Goal: Task Accomplishment & Management: Complete application form

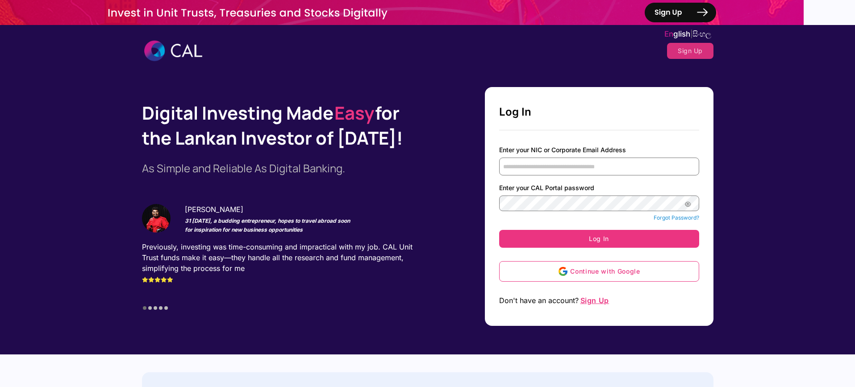
click at [696, 36] on span "සිං හල" at bounding box center [702, 33] width 19 height 9
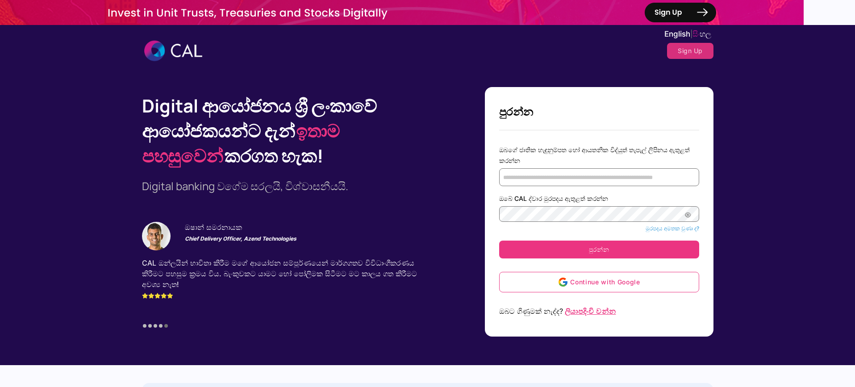
click at [591, 317] on button "ලියාපදිංචි වන්න" at bounding box center [590, 311] width 55 height 16
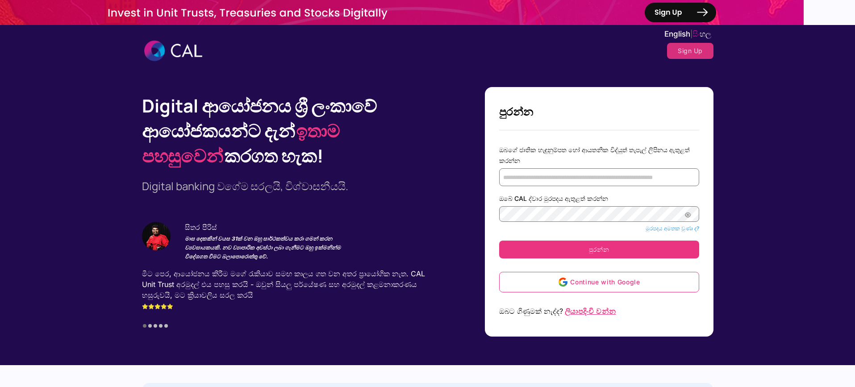
click at [588, 313] on span "ලියාපදිංචි වන්න" at bounding box center [590, 311] width 53 height 9
click at [588, 312] on span "ලියාපදිංචි වන්න" at bounding box center [590, 311] width 53 height 9
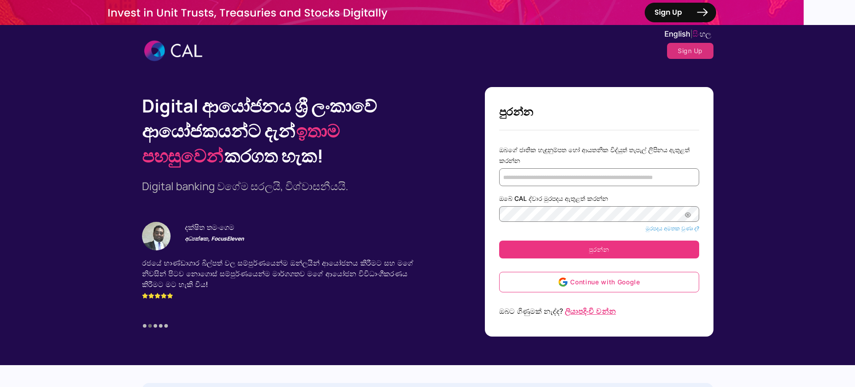
click at [617, 309] on span "ලියාපදිංචි වන්න" at bounding box center [590, 311] width 53 height 9
click at [610, 309] on span "ලියාපදිංචි වන්න" at bounding box center [590, 311] width 53 height 9
click at [598, 308] on span "ලියාපදිංචි වන්න" at bounding box center [590, 311] width 53 height 9
click at [598, 309] on span "ලියාපදිංචි වන්න" at bounding box center [590, 311] width 53 height 9
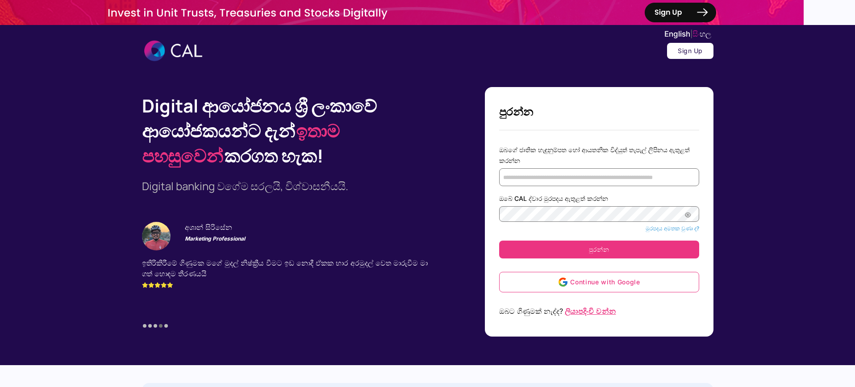
click at [704, 56] on button "Sign Up" at bounding box center [690, 51] width 46 height 16
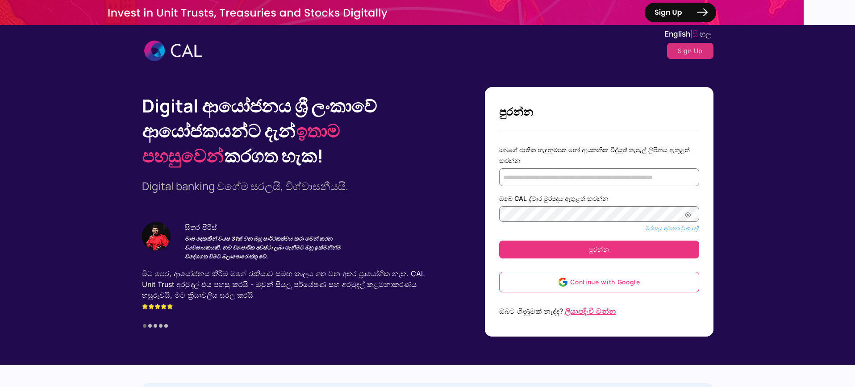
click at [597, 311] on span "ලියාපදිංචි වන්න" at bounding box center [590, 311] width 53 height 9
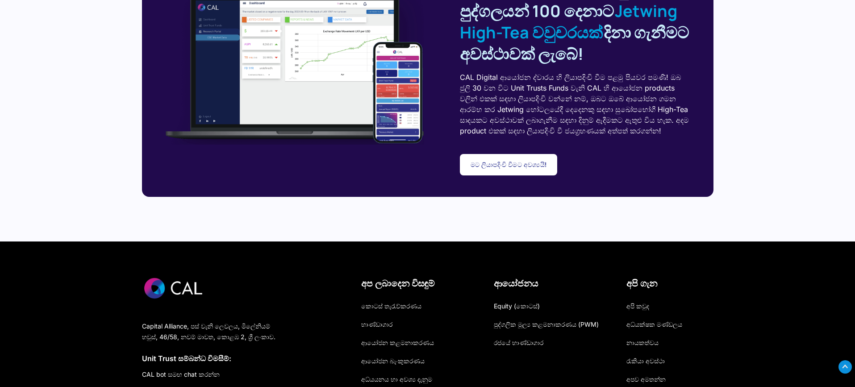
scroll to position [2590, 0]
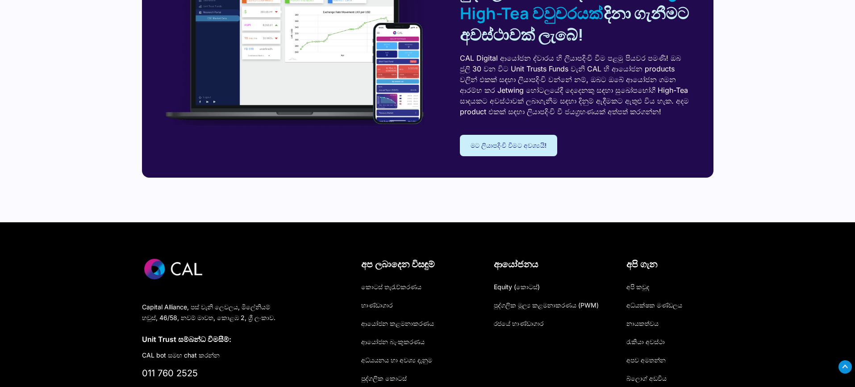
click at [502, 156] on link "මට ලියාපදිංචි වීමට අවශ්‍යයි!" at bounding box center [509, 145] width 98 height 21
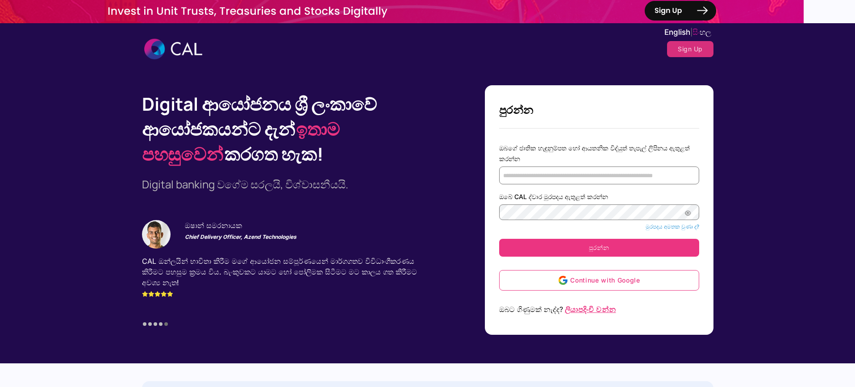
scroll to position [0, 0]
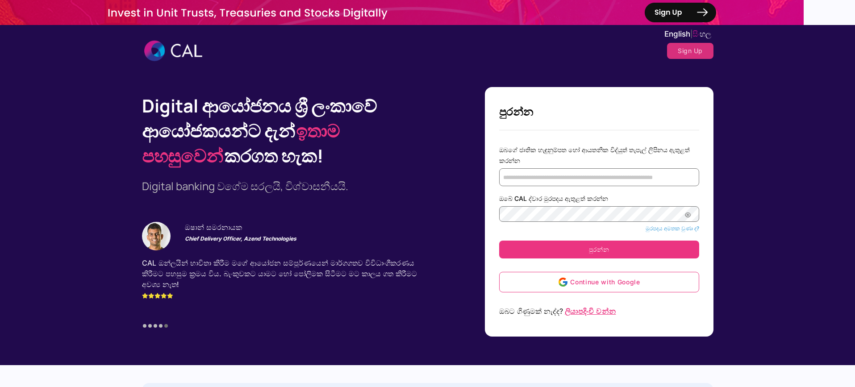
click at [597, 311] on span "ලියාපදිංචි වන්න" at bounding box center [590, 311] width 53 height 9
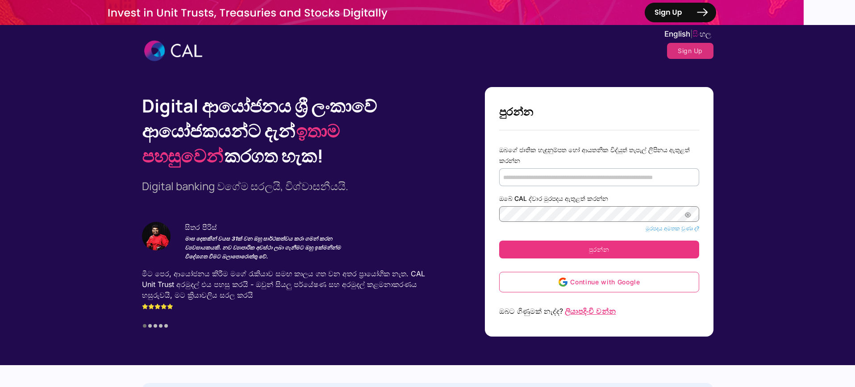
click at [552, 176] on input "ඔබගේ ජාතික හැඳුනුම්පත හෝ ආයතනික විද්යුත් තැපැල් ලිපිනය ඇතුළත් කරන්න" at bounding box center [599, 177] width 200 height 18
type input "**********"
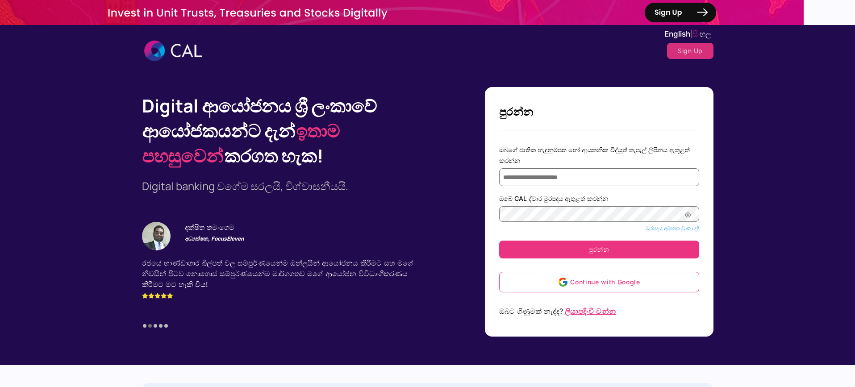
click at [591, 313] on span "ලියාපදිංචි වන්න" at bounding box center [590, 311] width 53 height 9
click at [606, 312] on span "ලියාපදිංචි වන්න" at bounding box center [590, 311] width 53 height 9
click at [603, 309] on span "ලියාපදිංචි වන්න" at bounding box center [590, 311] width 53 height 9
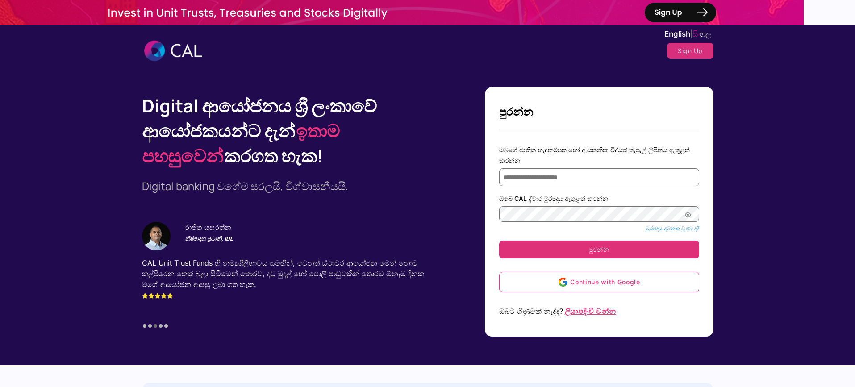
click at [568, 249] on button "පුරන්න" at bounding box center [599, 250] width 200 height 18
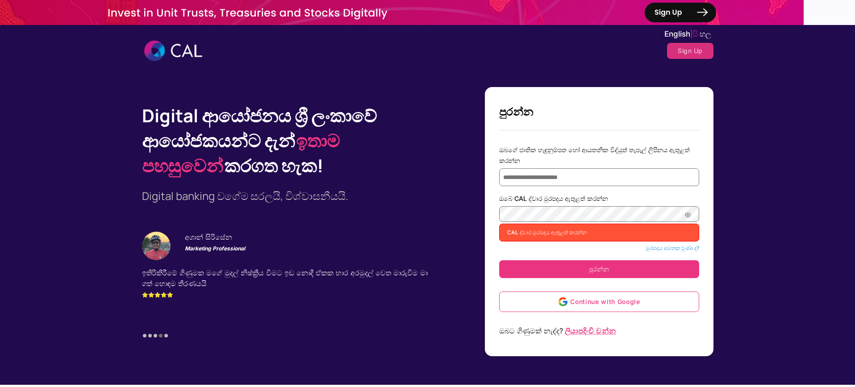
click at [557, 235] on span "CAL ද්වාර මුරපදය ඇතුළත් කරන්න" at bounding box center [547, 232] width 82 height 7
click at [646, 247] on link "මුරපදය අමතක වුණා ද?" at bounding box center [673, 248] width 54 height 7
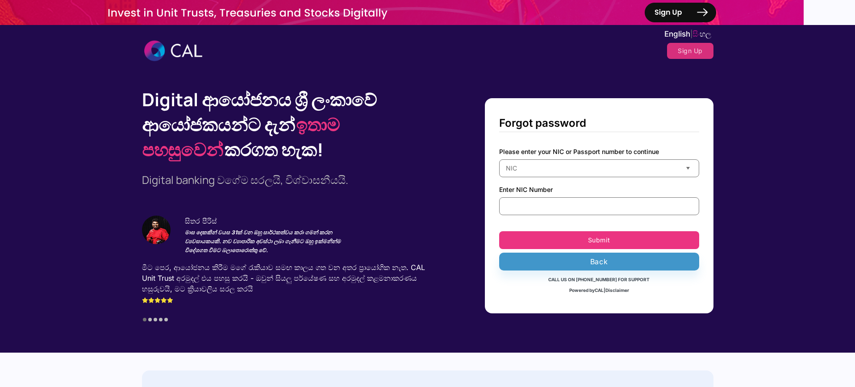
click at [550, 257] on div "Back" at bounding box center [599, 261] width 187 height 11
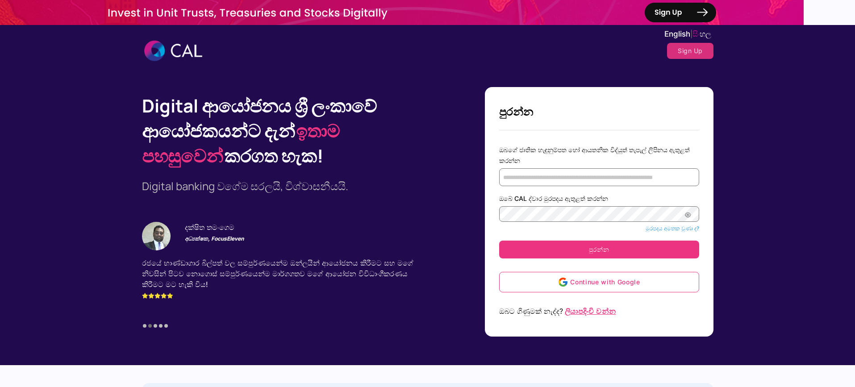
click at [594, 310] on span "ලියාපදිංචි වන්න" at bounding box center [590, 311] width 53 height 9
click at [613, 314] on span "ලියාපදිංචි වන්න" at bounding box center [590, 311] width 53 height 9
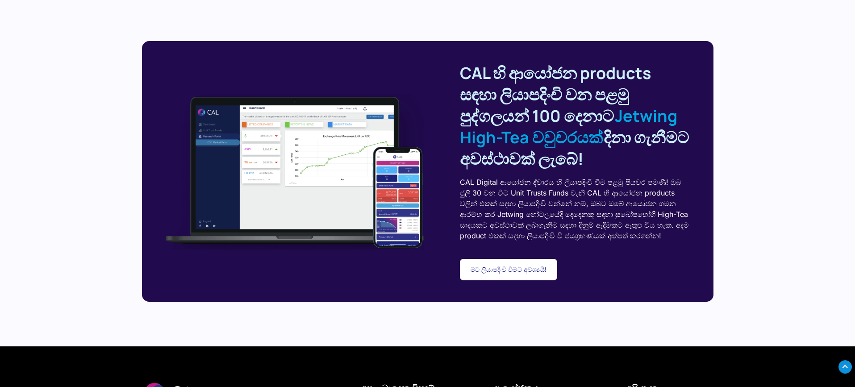
scroll to position [2457, 0]
